Goal: Task Accomplishment & Management: Manage account settings

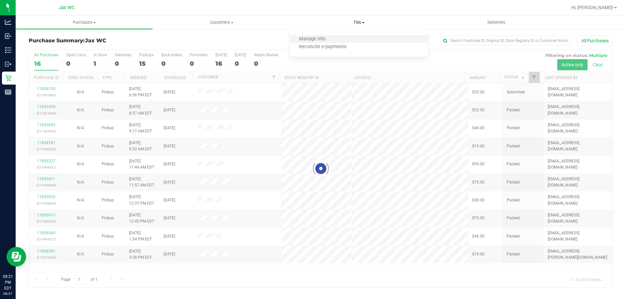
click at [339, 39] on li "Manage tills" at bounding box center [358, 40] width 137 height 8
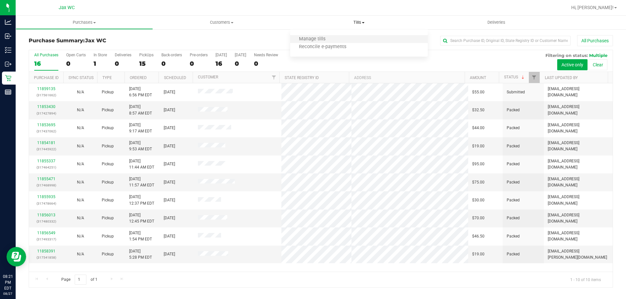
click at [313, 42] on li "Manage tills" at bounding box center [358, 40] width 137 height 8
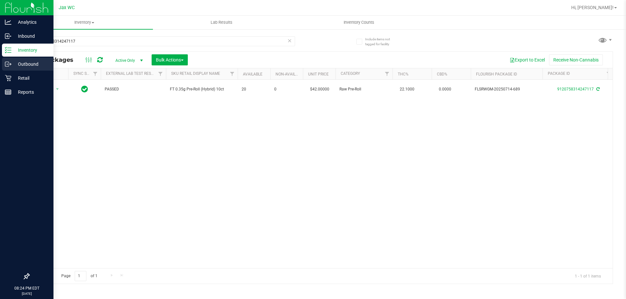
click at [0, 62] on div "Analytics Inbound Inventory Outbound Retail Reports 08:24 PM EDT [DATE] 08/27 J…" at bounding box center [313, 149] width 626 height 299
type input "9003344724054873"
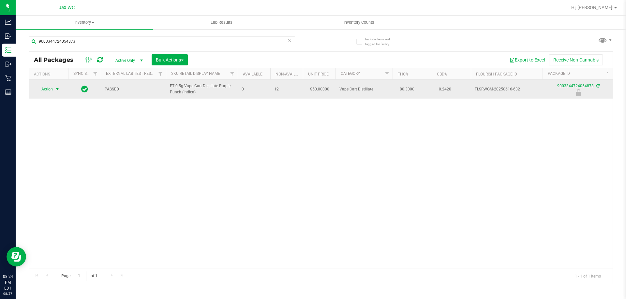
click at [50, 87] on span "Action" at bounding box center [45, 89] width 18 height 9
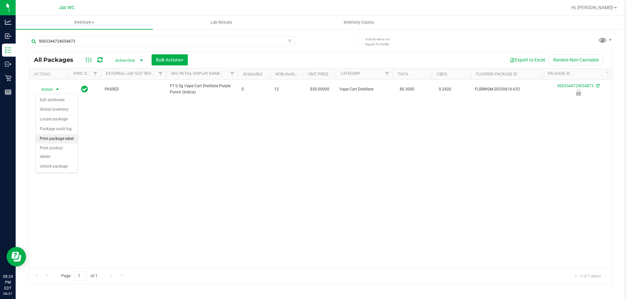
click at [71, 138] on li "Print package label" at bounding box center [57, 139] width 42 height 10
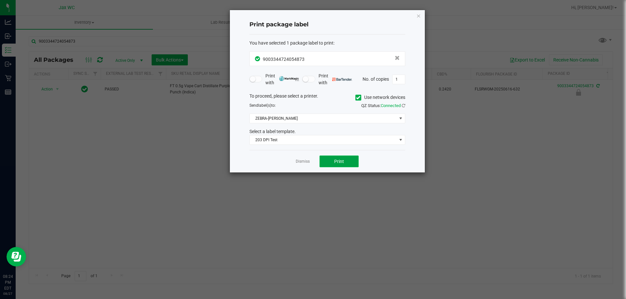
click at [334, 160] on span "Print" at bounding box center [339, 161] width 10 height 5
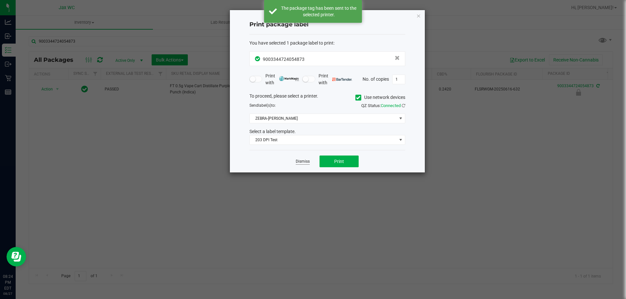
click at [300, 162] on link "Dismiss" at bounding box center [303, 162] width 14 height 6
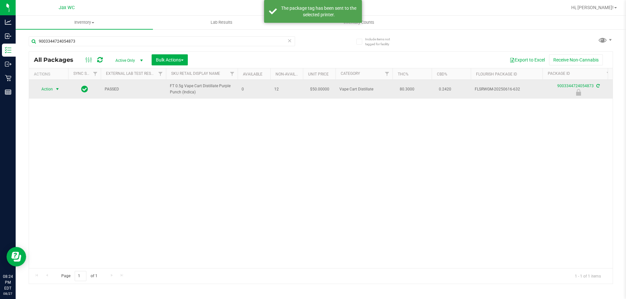
click at [52, 89] on span "Action" at bounding box center [45, 89] width 18 height 9
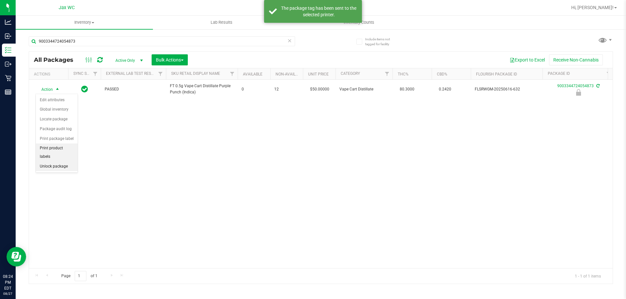
drag, startPoint x: 61, startPoint y: 153, endPoint x: 65, endPoint y: 160, distance: 8.2
click at [62, 154] on ul "Edit attributes Global inventory Locate package Package audit log Print package…" at bounding box center [57, 133] width 42 height 76
click at [61, 162] on li "Unlock package" at bounding box center [57, 167] width 42 height 10
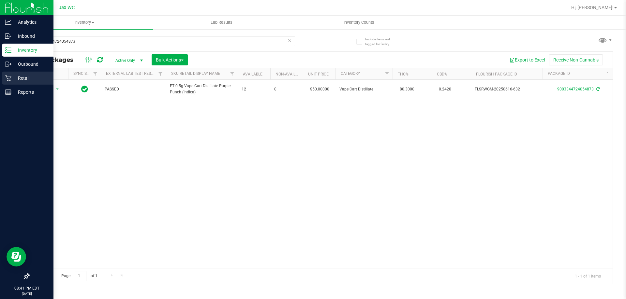
click at [5, 79] on icon at bounding box center [8, 78] width 7 height 7
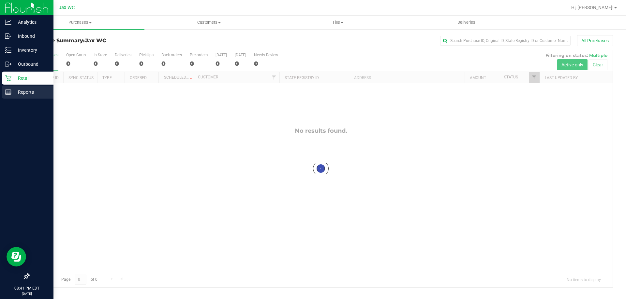
click at [10, 93] on icon at bounding box center [8, 92] width 7 height 7
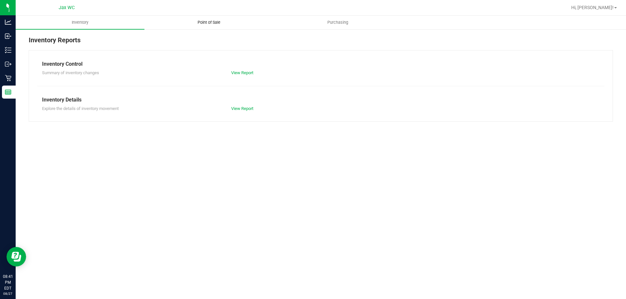
click at [216, 20] on span "Point of Sale" at bounding box center [209, 23] width 40 height 6
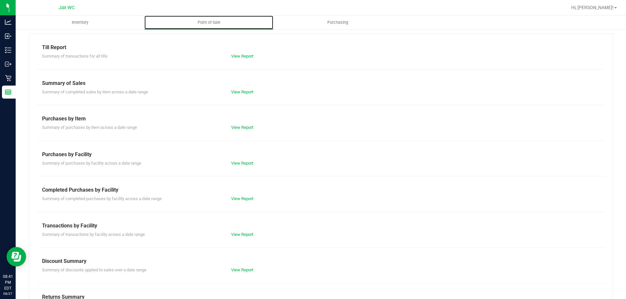
scroll to position [33, 0]
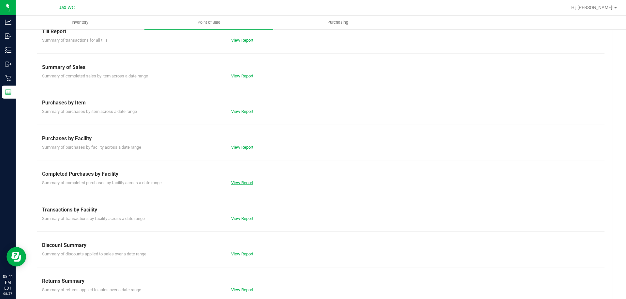
click at [251, 183] on link "View Report" at bounding box center [242, 183] width 22 height 5
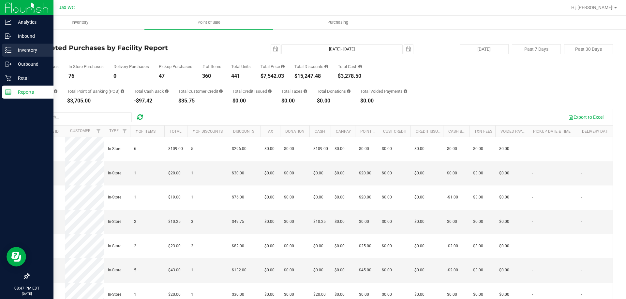
click at [9, 48] on line at bounding box center [9, 48] width 4 height 0
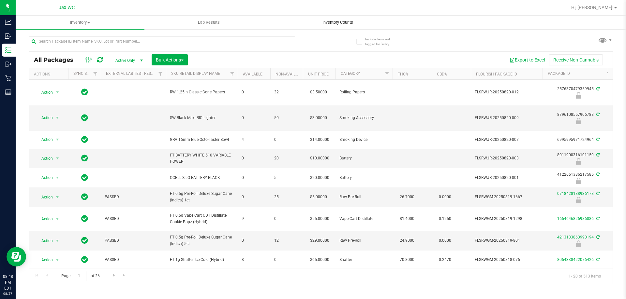
click at [330, 21] on span "Inventory Counts" at bounding box center [337, 23] width 48 height 6
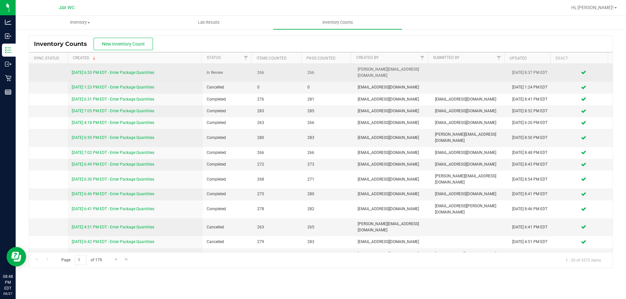
click at [151, 70] on link "[DATE] 6:53 PM EDT - Enter Package Quantities" at bounding box center [113, 72] width 82 height 5
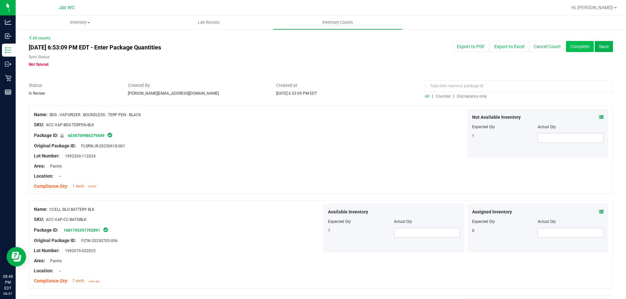
click at [577, 46] on button "Complete" at bounding box center [580, 46] width 28 height 11
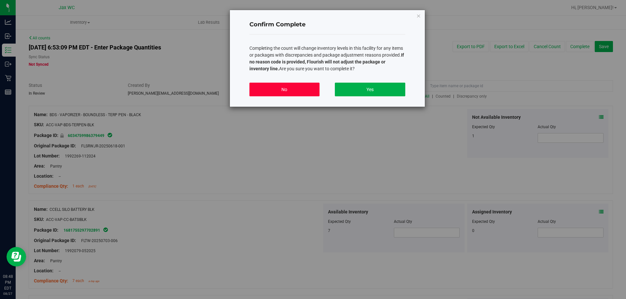
click at [309, 87] on button "No" at bounding box center [284, 90] width 70 height 14
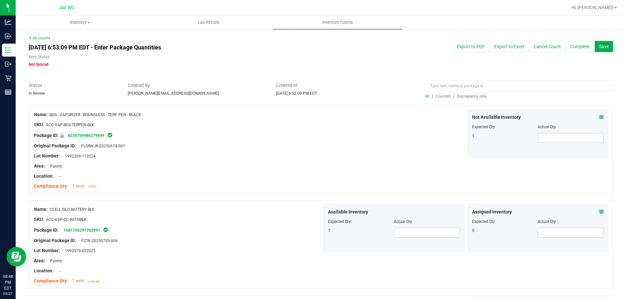
click at [464, 95] on span "Discrepancy only" at bounding box center [472, 96] width 30 height 5
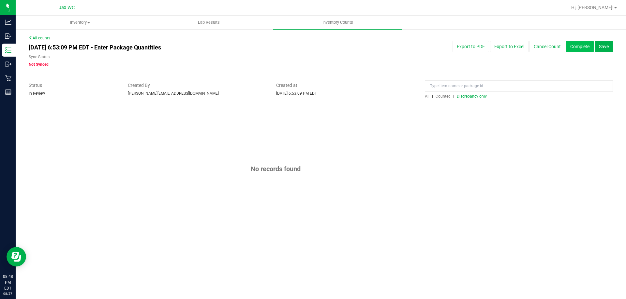
click at [576, 50] on button "Complete" at bounding box center [580, 46] width 28 height 11
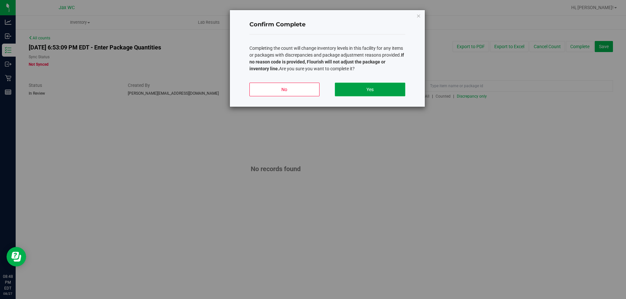
click at [358, 91] on button "Yes" at bounding box center [370, 90] width 70 height 14
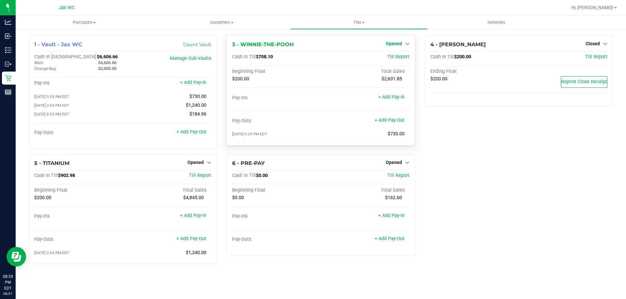
click at [405, 44] on icon at bounding box center [407, 43] width 5 height 5
click at [401, 57] on link "Close Till" at bounding box center [394, 57] width 18 height 5
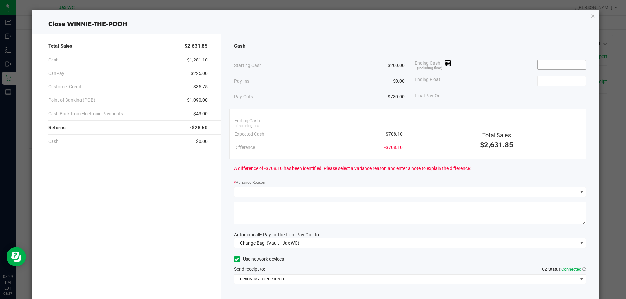
click at [558, 64] on input at bounding box center [561, 64] width 48 height 9
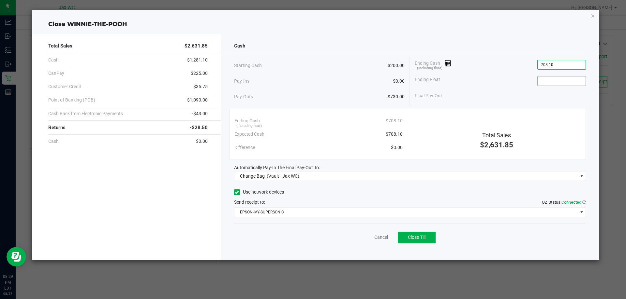
type input "$708.10"
click at [547, 84] on input at bounding box center [561, 81] width 48 height 9
type input "$200.00"
click at [502, 84] on div "Ending Float $200.00" at bounding box center [499, 81] width 171 height 16
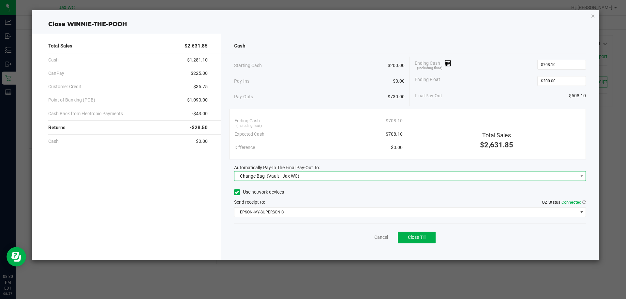
click at [337, 178] on span "Change Bag (Vault - Jax WC)" at bounding box center [405, 176] width 343 height 9
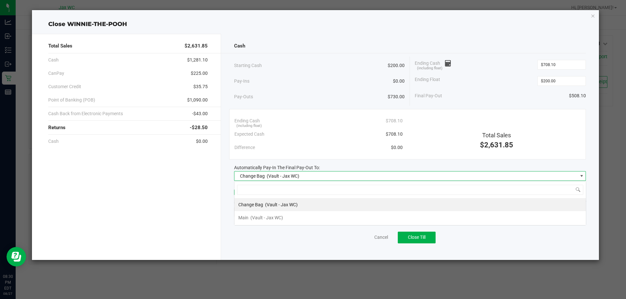
scroll to position [10, 352]
click at [249, 220] on div "Main (Vault - Jax WC)" at bounding box center [260, 218] width 45 height 12
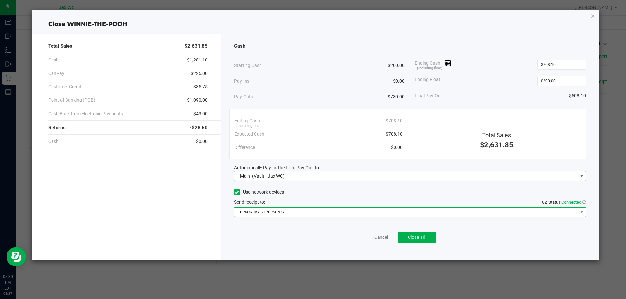
click at [255, 212] on span "EPSON-IVY-SUPERSONIC" at bounding box center [405, 212] width 343 height 9
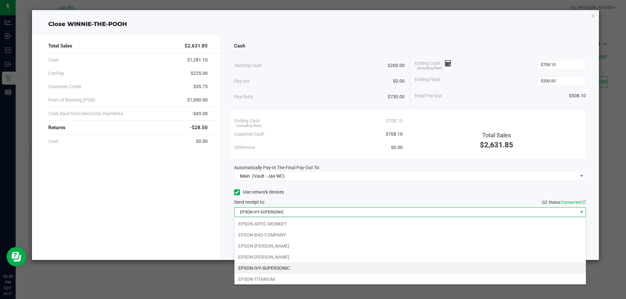
click at [274, 269] on li "EPSON-IVY-SUPERSONIC" at bounding box center [409, 268] width 351 height 11
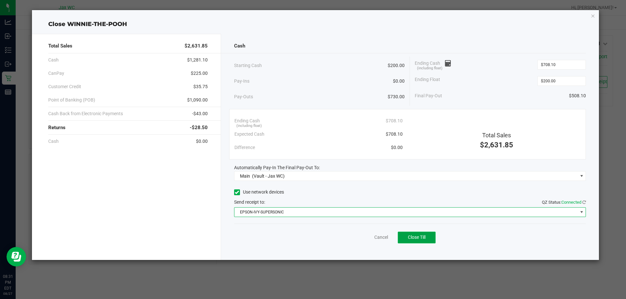
click at [410, 240] on span "Close Till" at bounding box center [417, 237] width 18 height 5
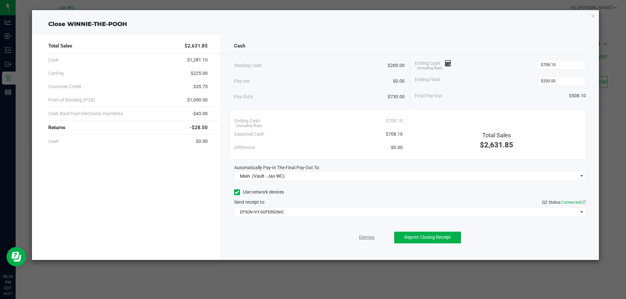
click at [365, 238] on link "Dismiss" at bounding box center [367, 237] width 16 height 7
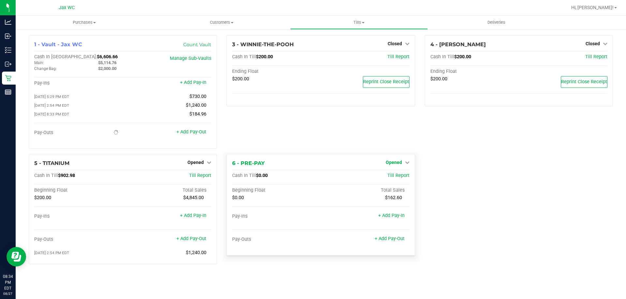
click at [394, 163] on span "Opened" at bounding box center [393, 162] width 16 height 5
click at [394, 177] on link "Close Till" at bounding box center [394, 175] width 18 height 5
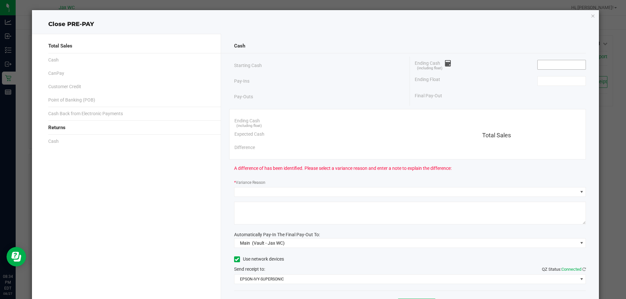
click at [537, 64] on input at bounding box center [561, 64] width 48 height 9
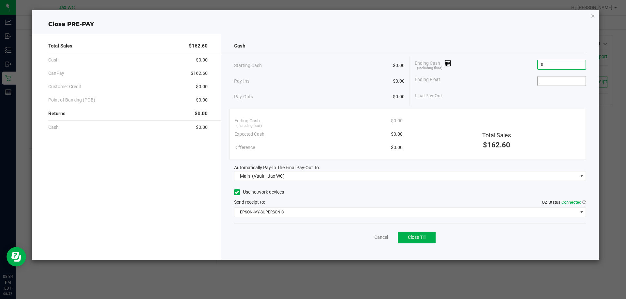
type input "$0.00"
click at [565, 81] on input at bounding box center [561, 81] width 48 height 9
type input "$0.00"
click at [368, 253] on div "Cash Starting Cash $0.00 Pay-Ins $0.00 Pay-Outs $0.00 Ending Cash (including fl…" at bounding box center [410, 147] width 378 height 226
click at [430, 240] on button "Close Till" at bounding box center [417, 238] width 38 height 12
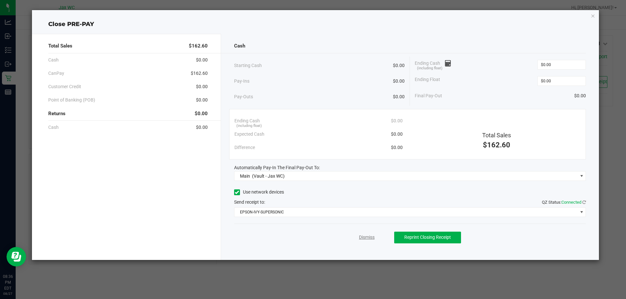
click at [371, 237] on link "Dismiss" at bounding box center [367, 237] width 16 height 7
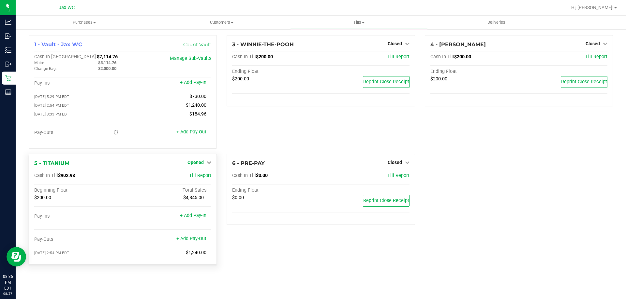
click at [200, 164] on span "Opened" at bounding box center [195, 162] width 16 height 5
click at [203, 175] on link "Close Till" at bounding box center [197, 175] width 18 height 5
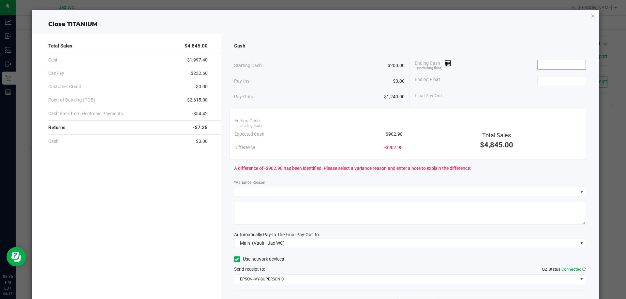
click at [562, 66] on input at bounding box center [561, 64] width 48 height 9
click at [555, 81] on input at bounding box center [561, 81] width 48 height 9
type input "$200.00"
click at [554, 65] on input at bounding box center [561, 64] width 48 height 9
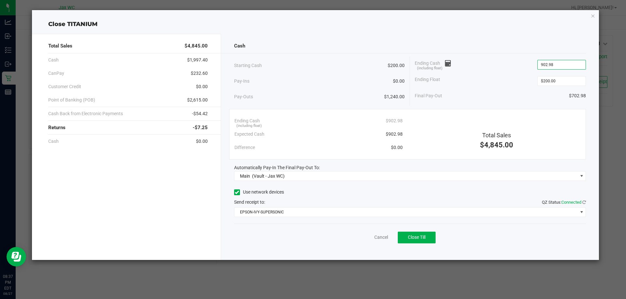
type input "$902.98"
click at [485, 95] on div "Final Pay-Out $702.98" at bounding box center [499, 95] width 171 height 13
click at [427, 237] on button "Close Till" at bounding box center [417, 238] width 38 height 12
click at [370, 238] on link "Dismiss" at bounding box center [367, 237] width 16 height 7
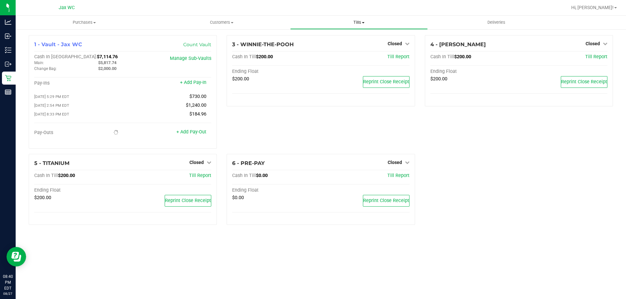
click at [358, 23] on span "Tills" at bounding box center [358, 23] width 137 height 6
click at [335, 48] on span "Reconcile e-payments" at bounding box center [322, 47] width 65 height 6
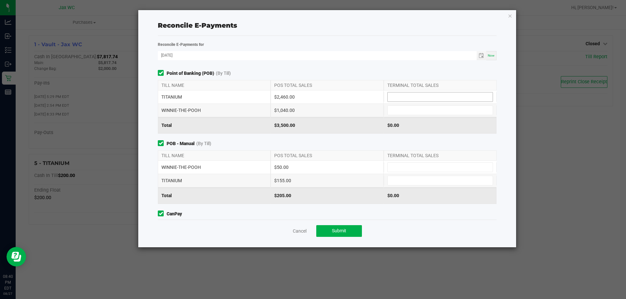
click at [442, 100] on input at bounding box center [439, 97] width 105 height 9
type input "$2,460.00"
click at [405, 114] on input at bounding box center [439, 110] width 105 height 9
type input "$1,040.00"
click at [413, 167] on input at bounding box center [439, 167] width 105 height 9
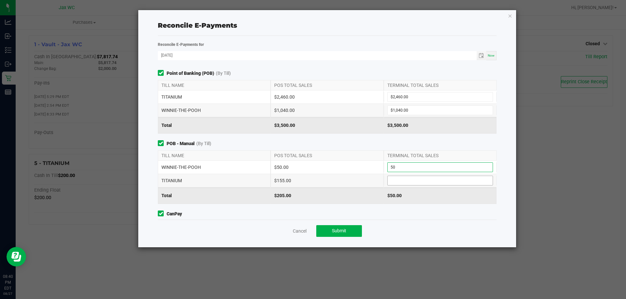
type input "$50.00"
click at [409, 178] on input at bounding box center [439, 180] width 105 height 9
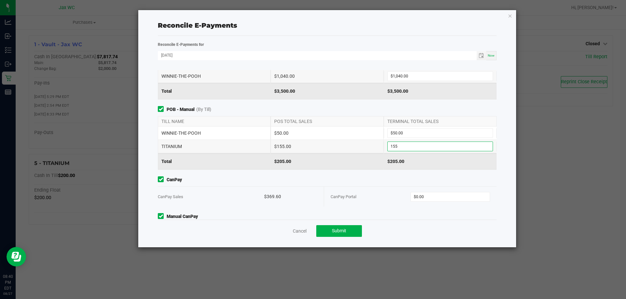
scroll to position [64, 0]
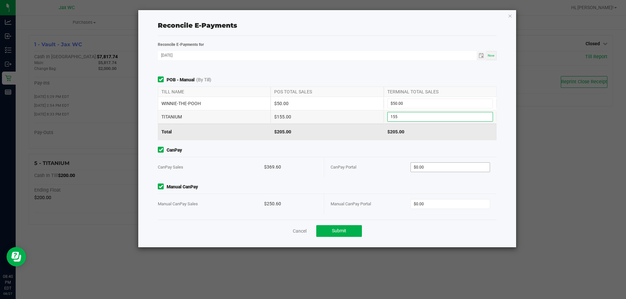
type input "$155.00"
click at [436, 167] on input "0" at bounding box center [450, 167] width 79 height 9
type input "$369.60"
click at [442, 205] on input "0" at bounding box center [450, 204] width 79 height 9
type input "$250.60"
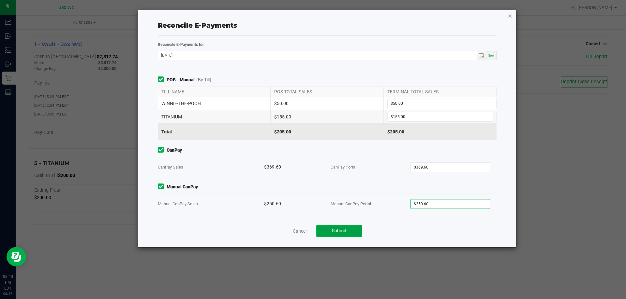
click at [347, 231] on button "Submit" at bounding box center [339, 231] width 46 height 12
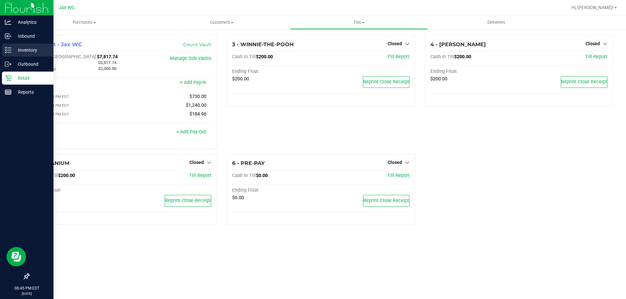
click at [19, 47] on p "Inventory" at bounding box center [30, 50] width 39 height 8
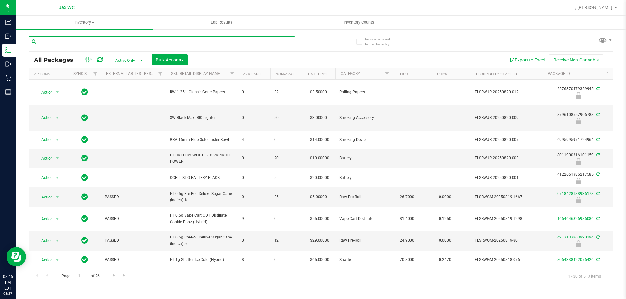
click at [126, 44] on input "text" at bounding box center [162, 41] width 266 height 10
type input "b"
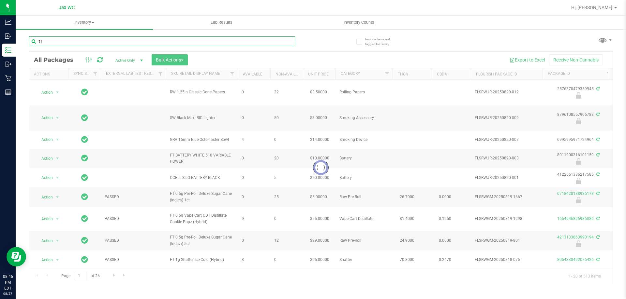
type input "t19"
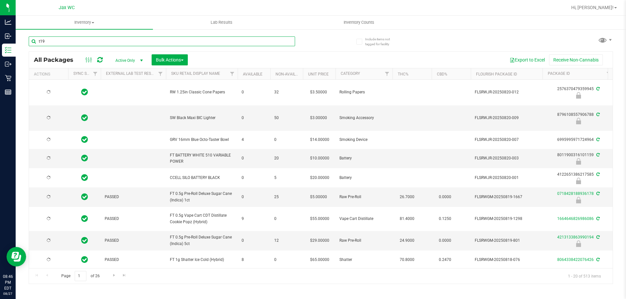
type input "[DATE]"
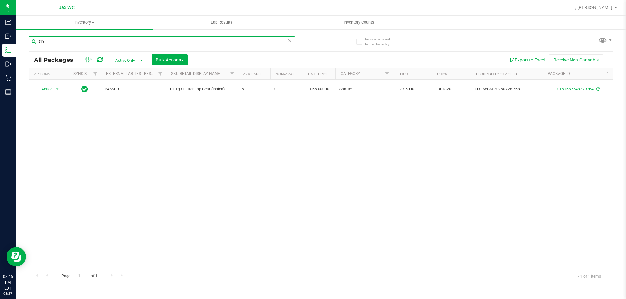
click at [106, 41] on input "t19" at bounding box center [162, 41] width 266 height 10
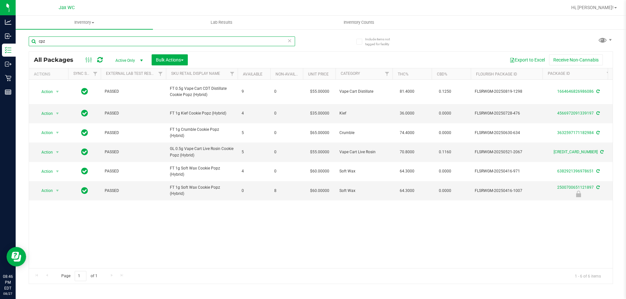
type input "cpz"
